Goal: Task Accomplishment & Management: Use online tool/utility

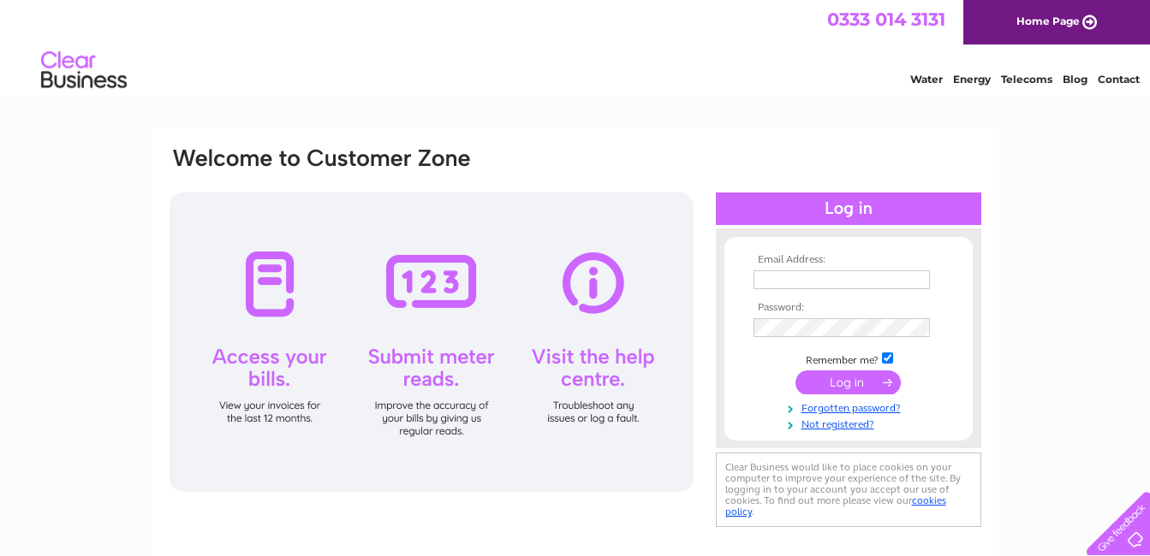
type input "[EMAIL_ADDRESS][DOMAIN_NAME]"
click at [845, 386] on input "submit" at bounding box center [847, 383] width 105 height 24
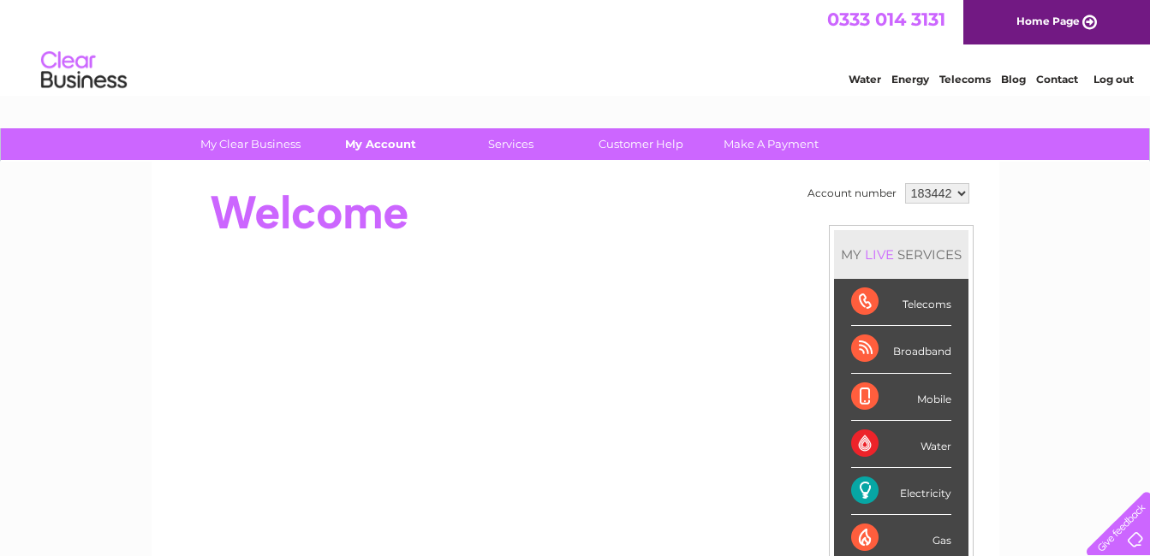
click at [386, 144] on link "My Account" at bounding box center [380, 144] width 141 height 32
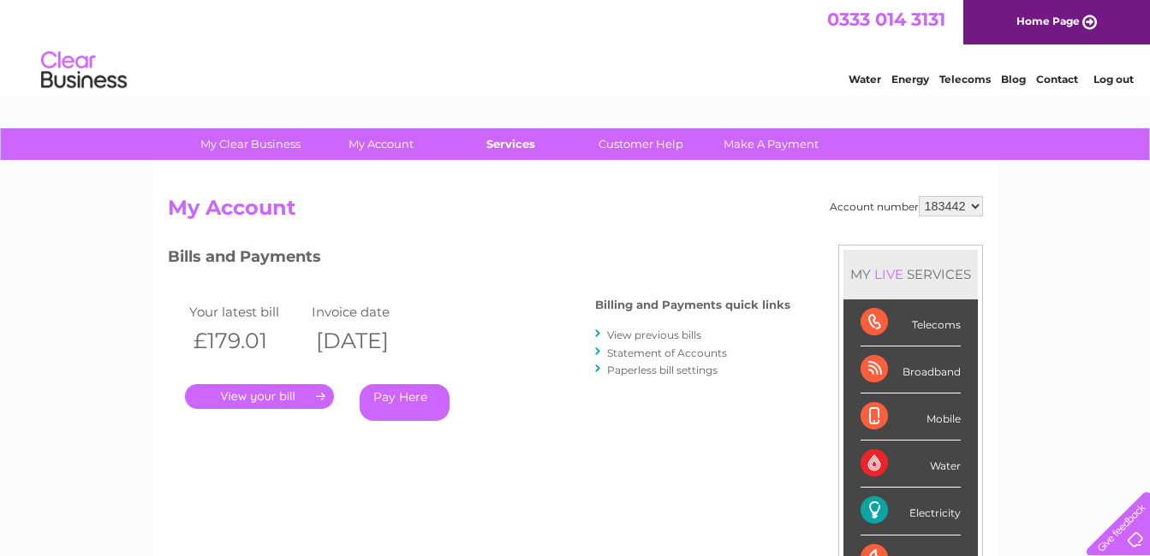
click at [519, 147] on link "Services" at bounding box center [510, 144] width 141 height 32
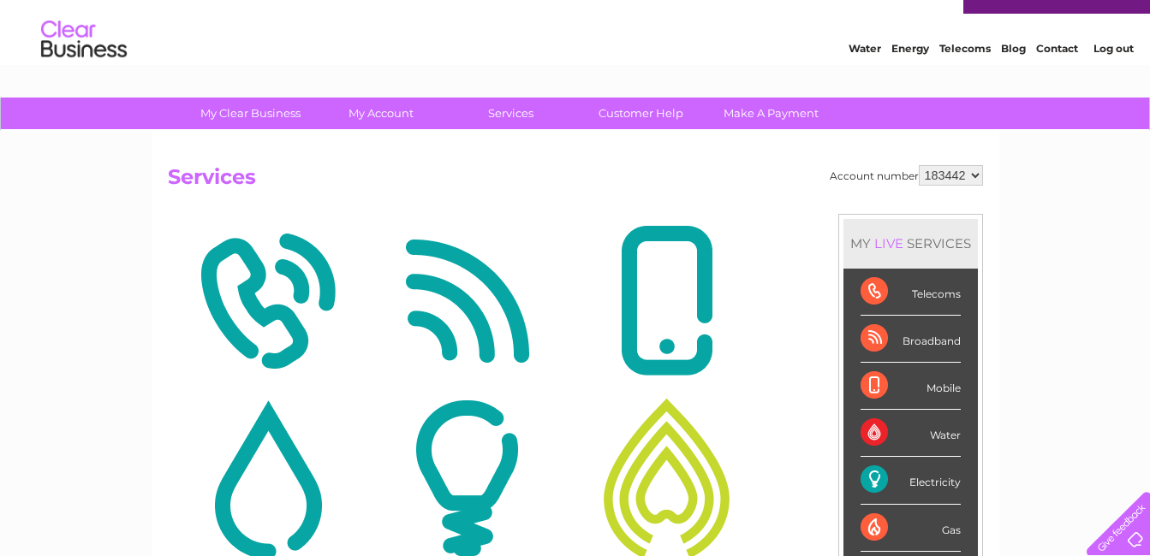
scroll to position [82, 0]
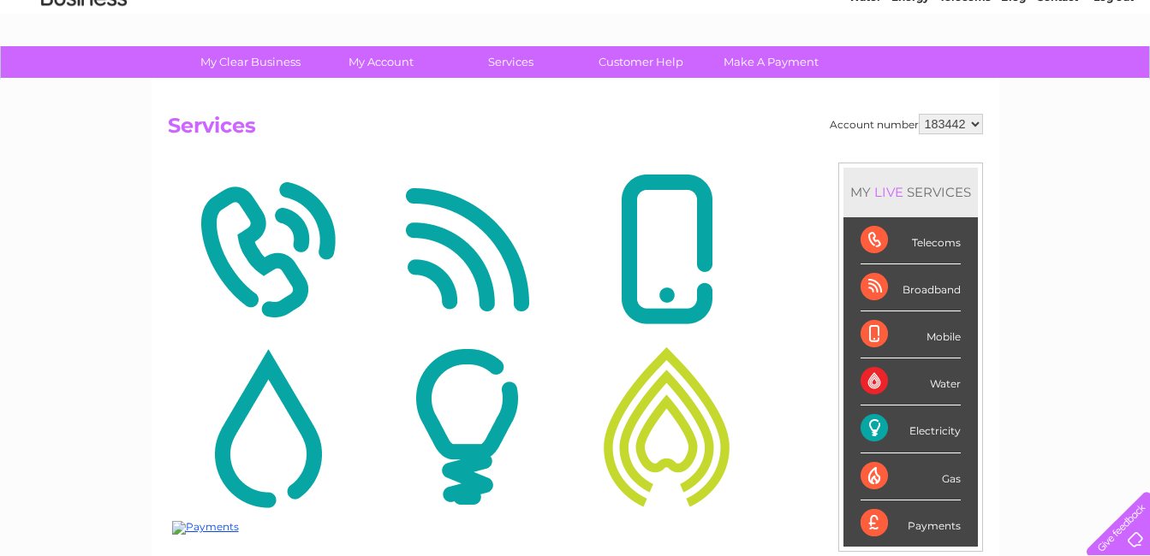
click at [461, 443] on img at bounding box center [466, 427] width 191 height 166
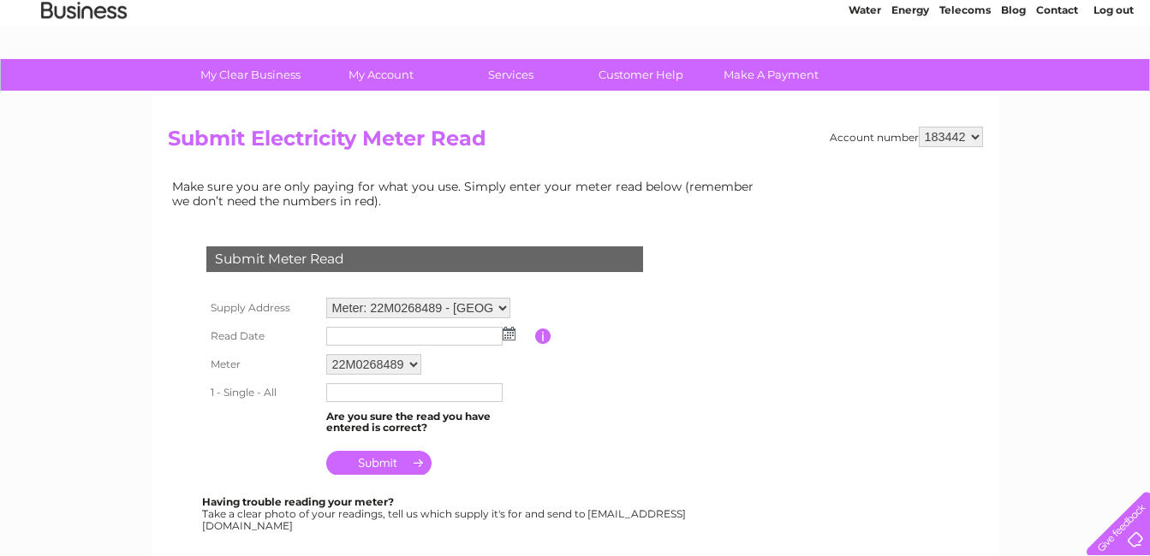
scroll to position [75, 0]
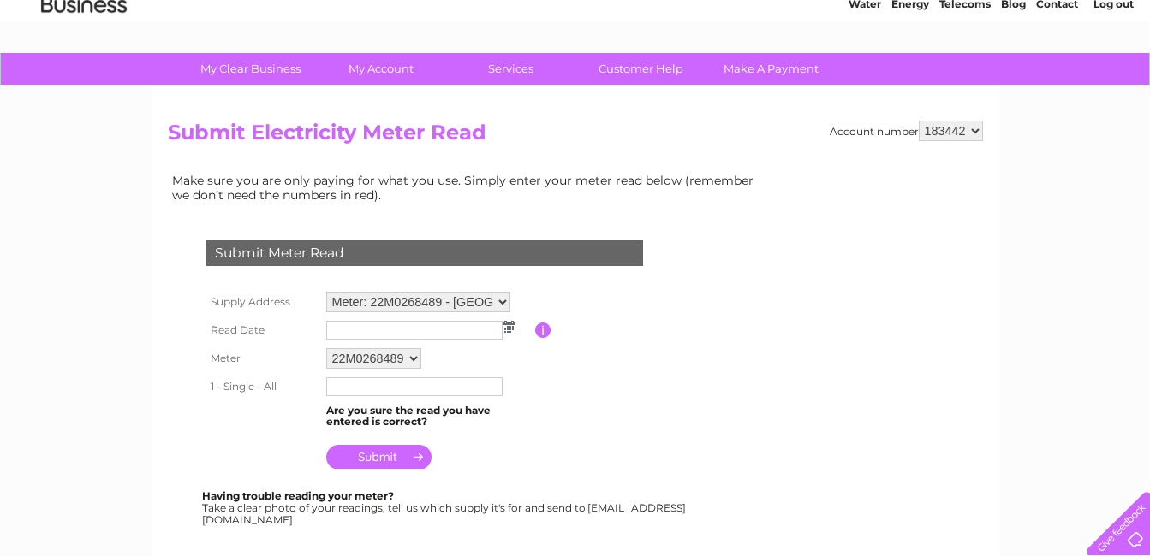
click at [391, 359] on select "22M0268489" at bounding box center [373, 358] width 95 height 21
click at [326, 348] on select "22M0268489" at bounding box center [374, 359] width 97 height 22
click at [377, 365] on select "22M0268489" at bounding box center [374, 359] width 97 height 22
click at [505, 300] on select "Meter: 22M0268489 - Middle Ponthendre, Middle Ponthendre, Longtown, Hereford, H…" at bounding box center [418, 302] width 184 height 21
select select "134621"
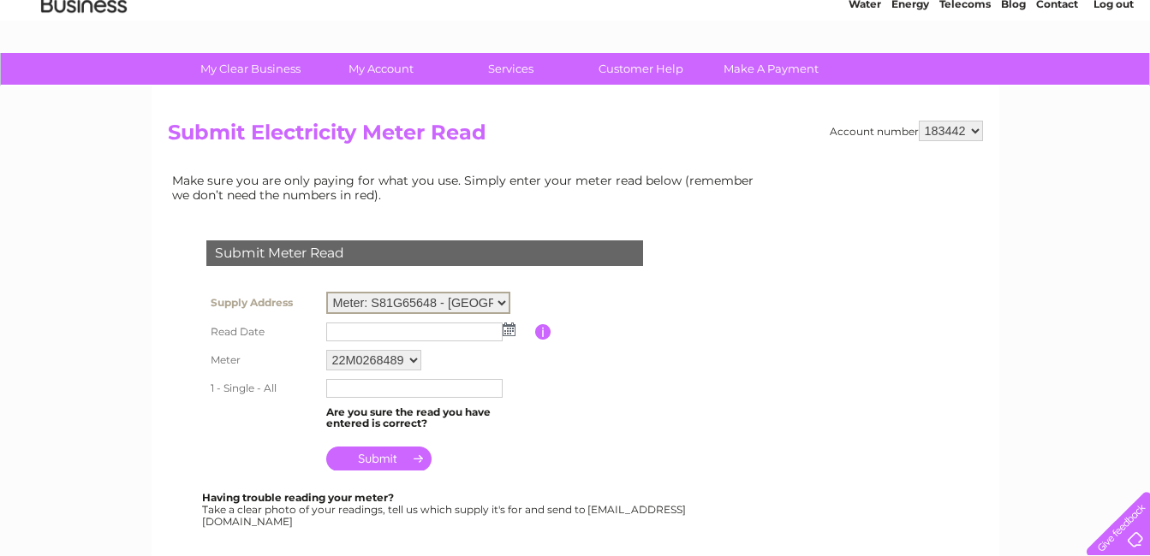
click at [326, 292] on select "Meter: 22M0268489 - Middle Ponthendre, Middle Ponthendre, Longtown, Hereford, H…" at bounding box center [418, 303] width 184 height 22
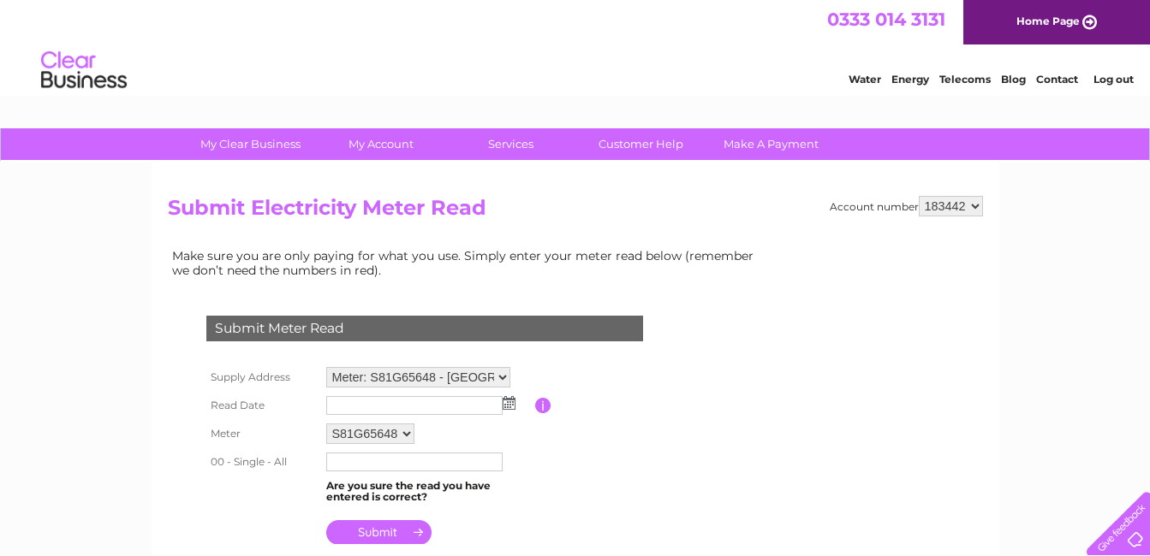
click at [506, 403] on img at bounding box center [508, 403] width 13 height 14
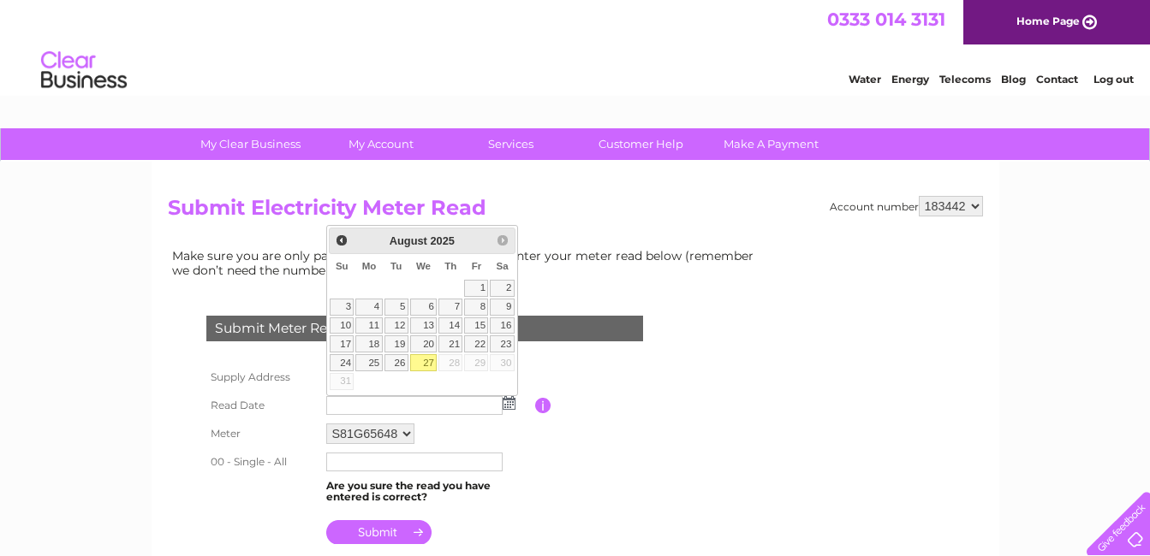
click at [425, 365] on link "27" at bounding box center [423, 362] width 27 height 17
type input "2025/08/27"
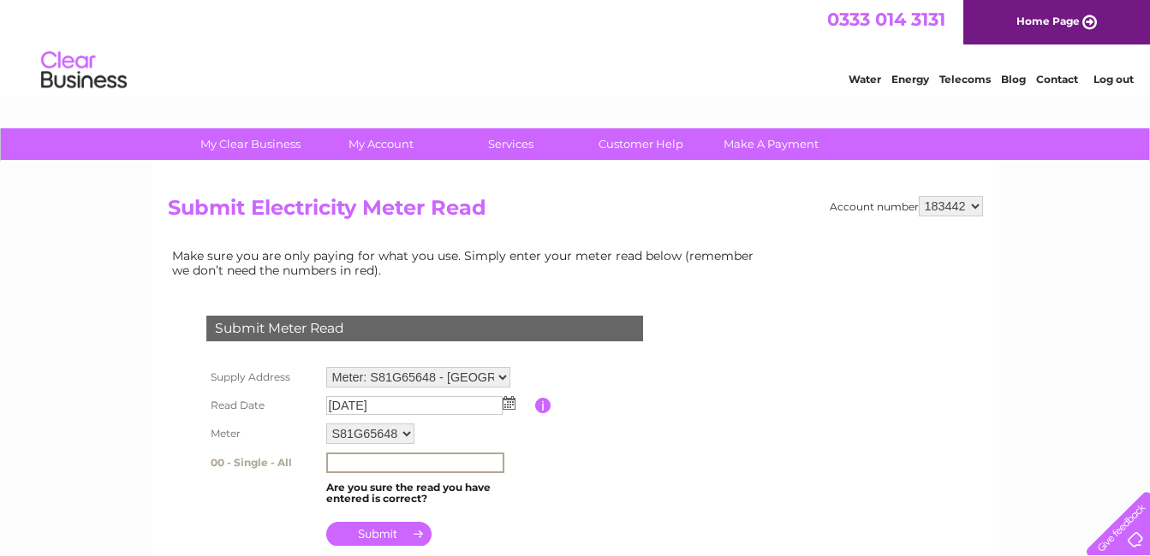
click at [335, 464] on input "text" at bounding box center [415, 463] width 178 height 21
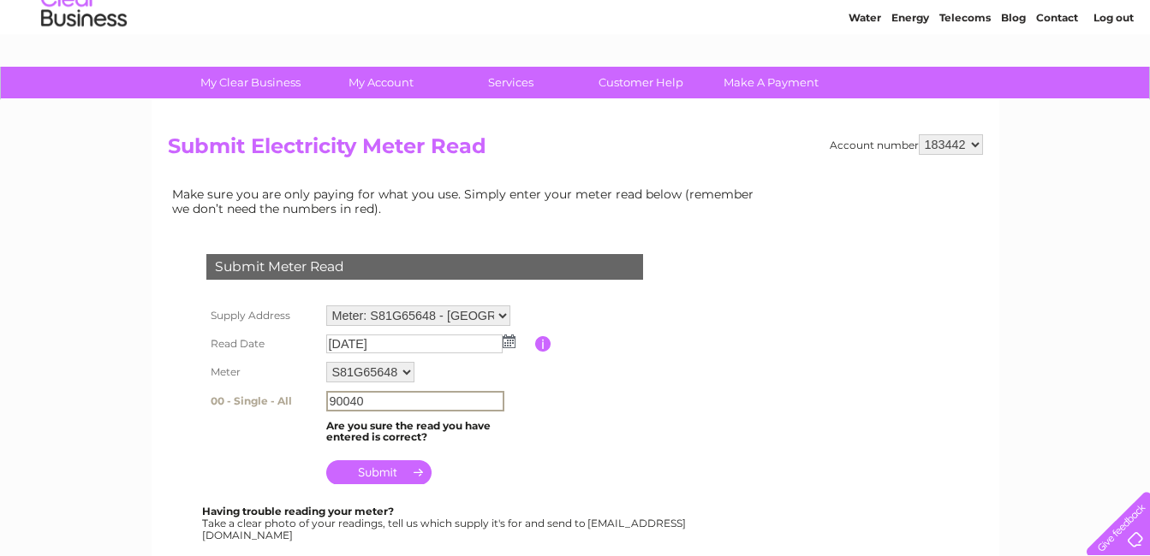
scroll to position [62, 0]
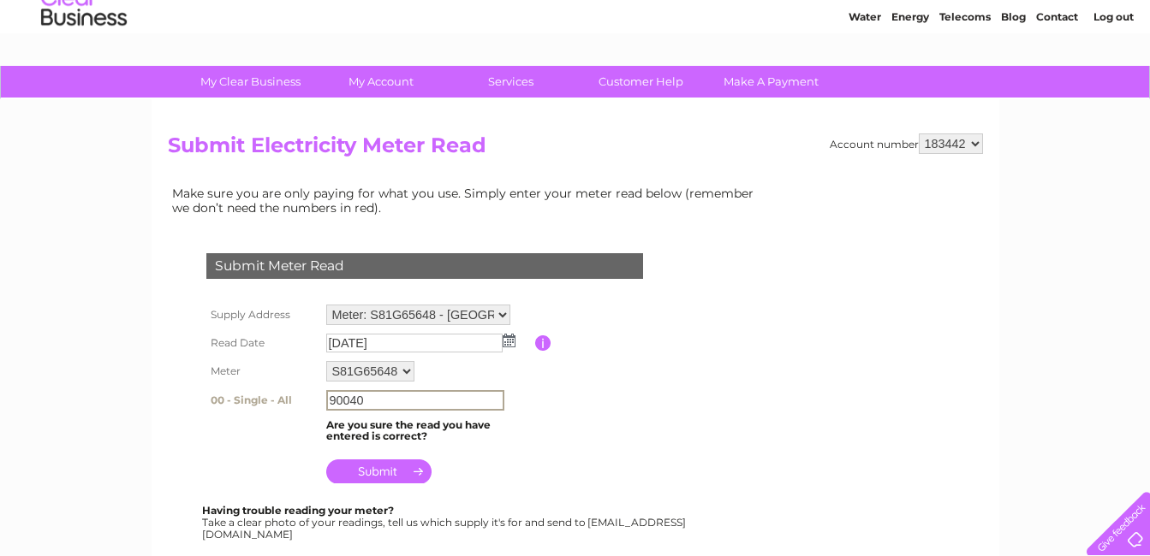
type input "90040"
click at [415, 478] on input "submit" at bounding box center [378, 472] width 105 height 24
